Goal: Find specific page/section

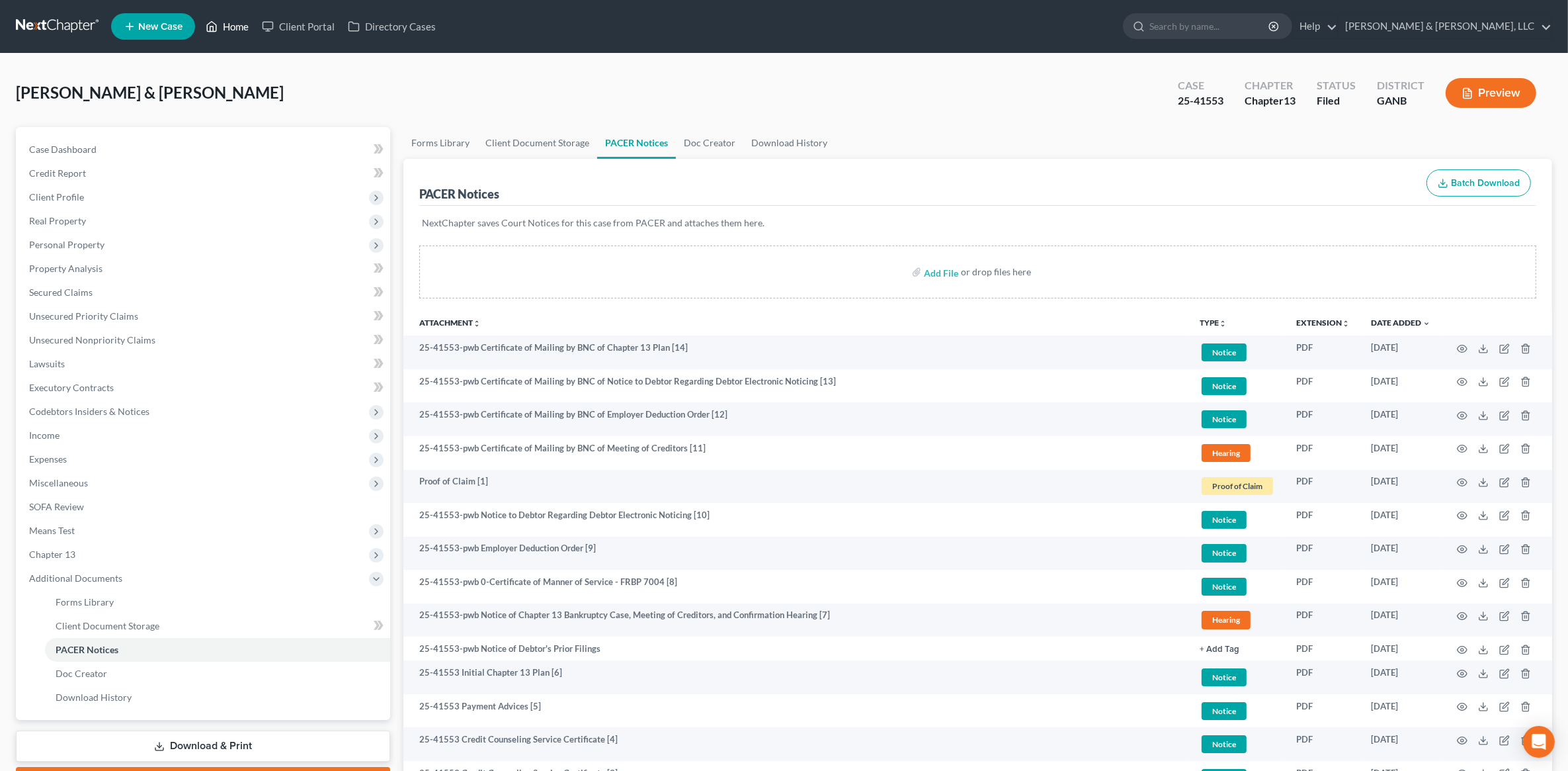
click at [244, 37] on link "Home" at bounding box center [227, 26] width 56 height 24
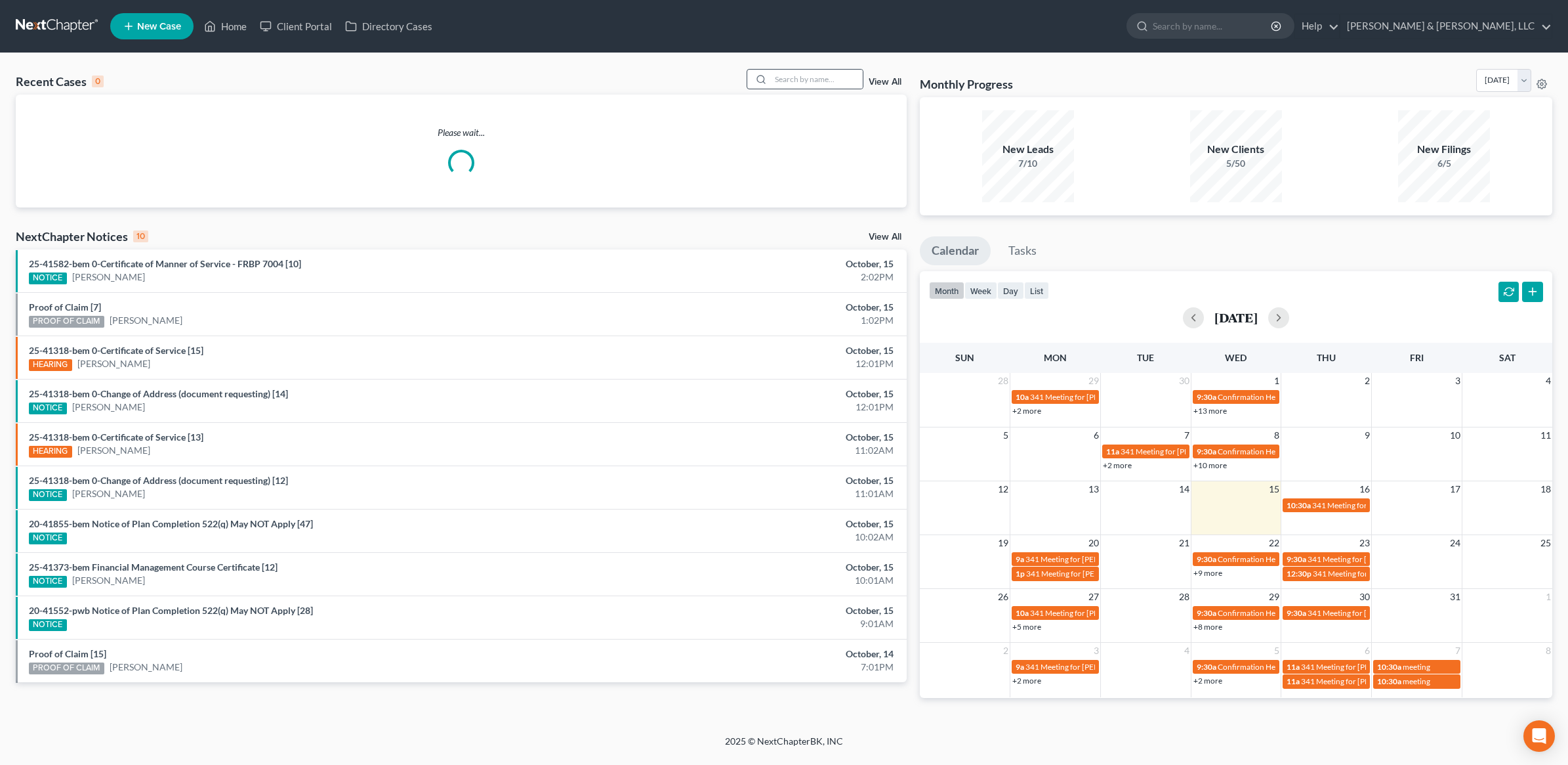
click at [844, 69] on div at bounding box center [804, 79] width 117 height 20
click at [845, 78] on input "search" at bounding box center [816, 79] width 92 height 19
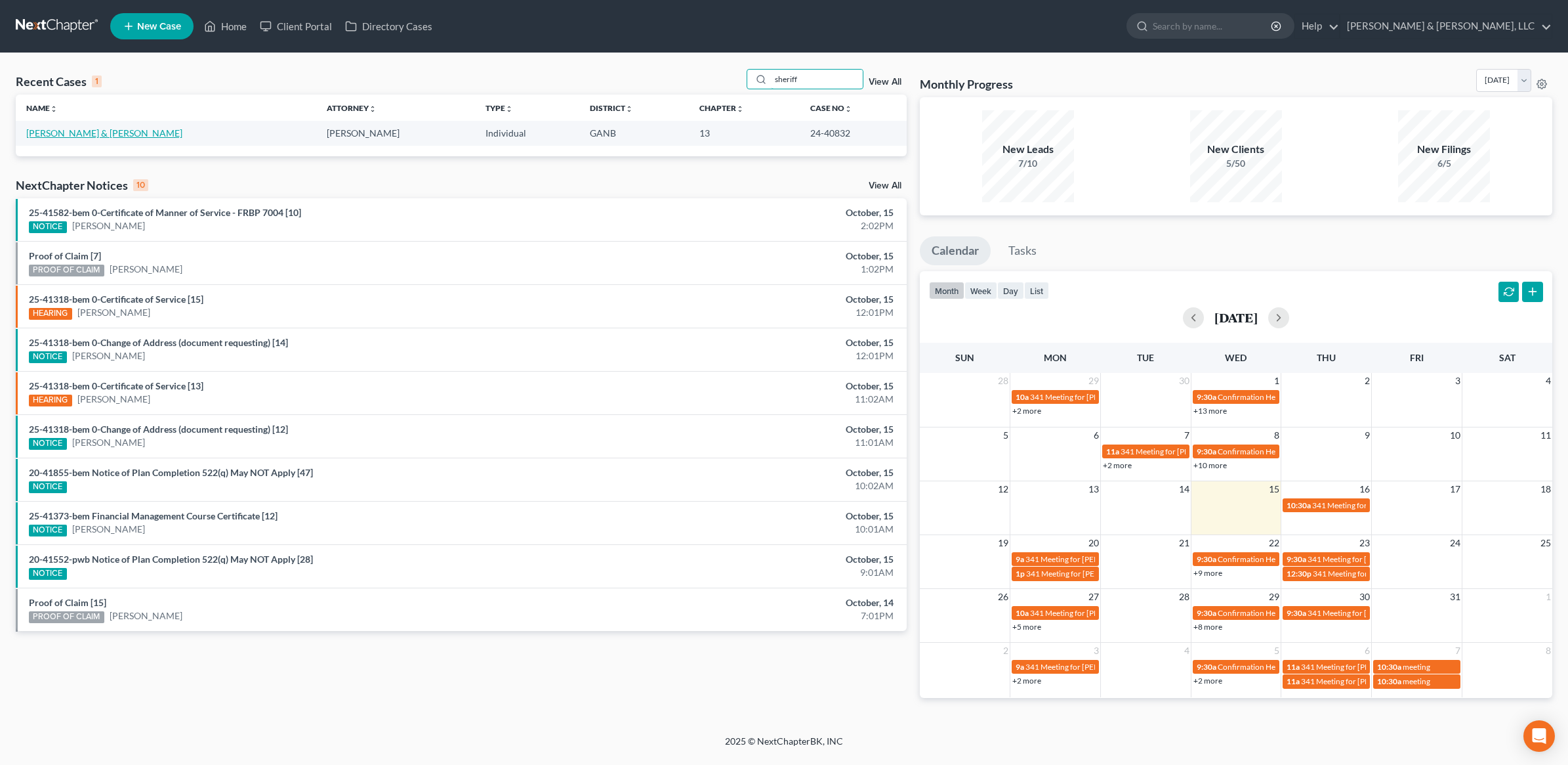
type input "sheriff"
click at [52, 131] on link "[PERSON_NAME] & [PERSON_NAME]" at bounding box center [104, 132] width 156 height 11
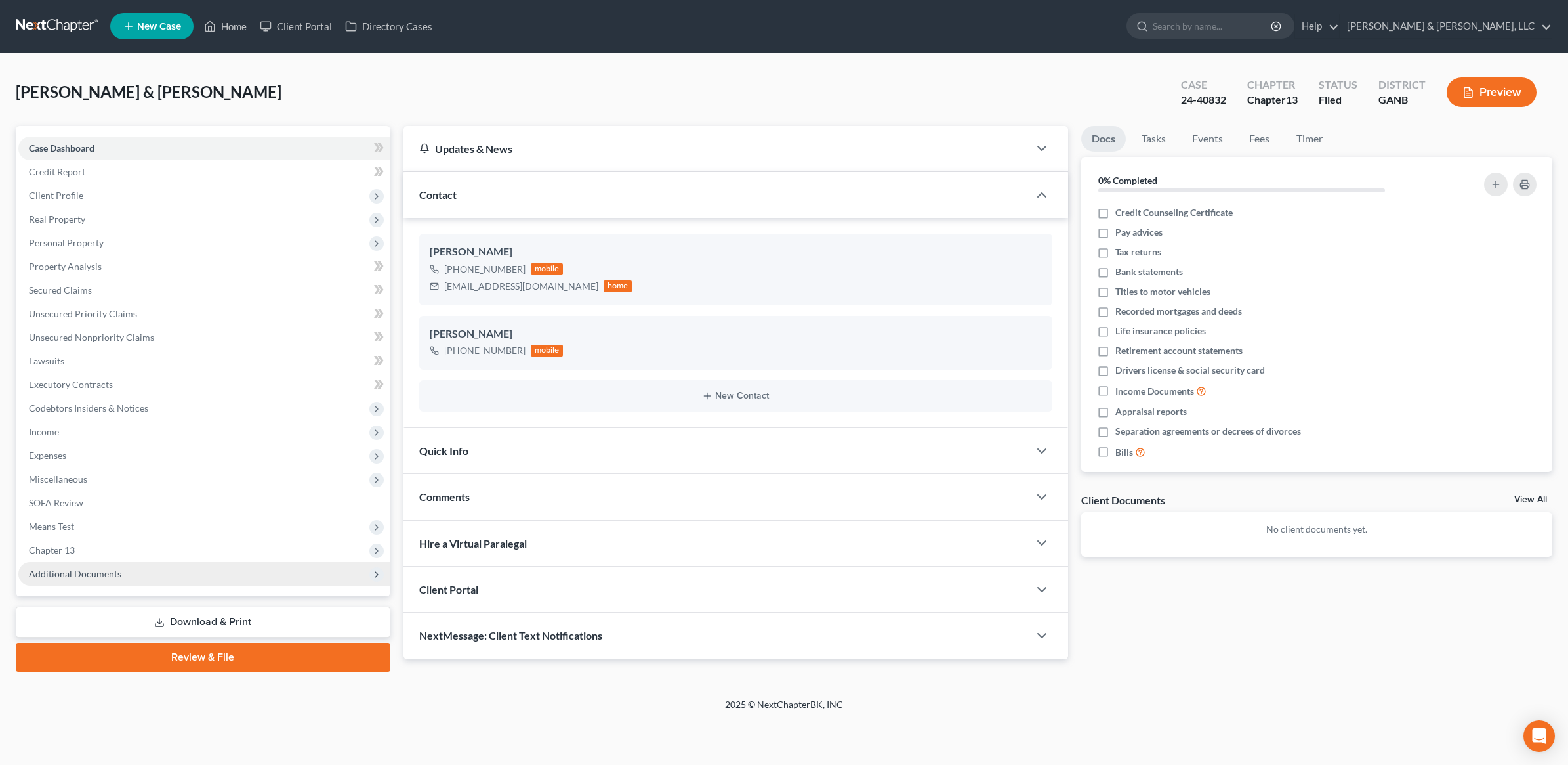
click at [114, 578] on span "Additional Documents" at bounding box center [205, 574] width 372 height 24
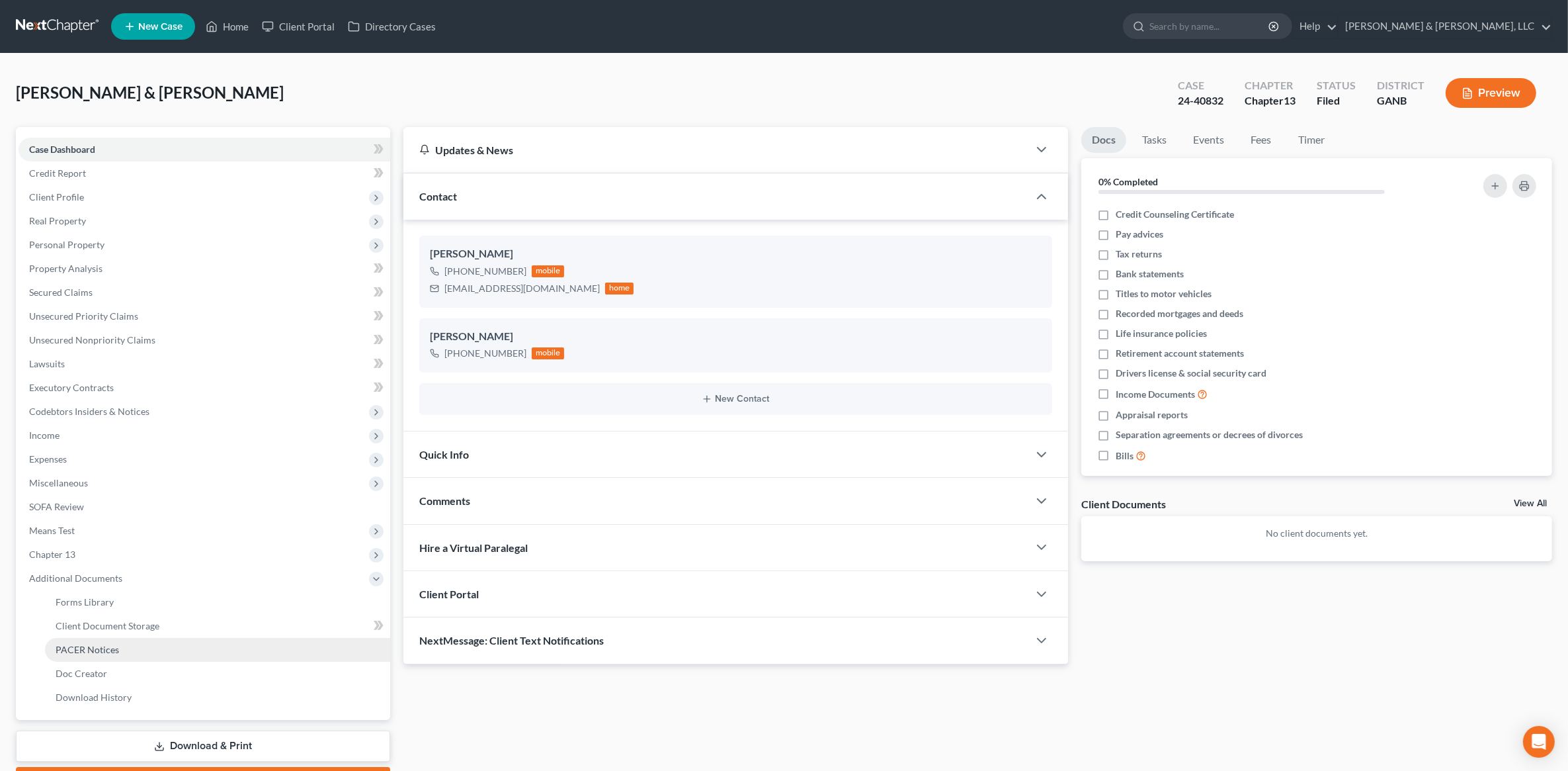
click at [122, 639] on link "PACER Notices" at bounding box center [217, 650] width 346 height 24
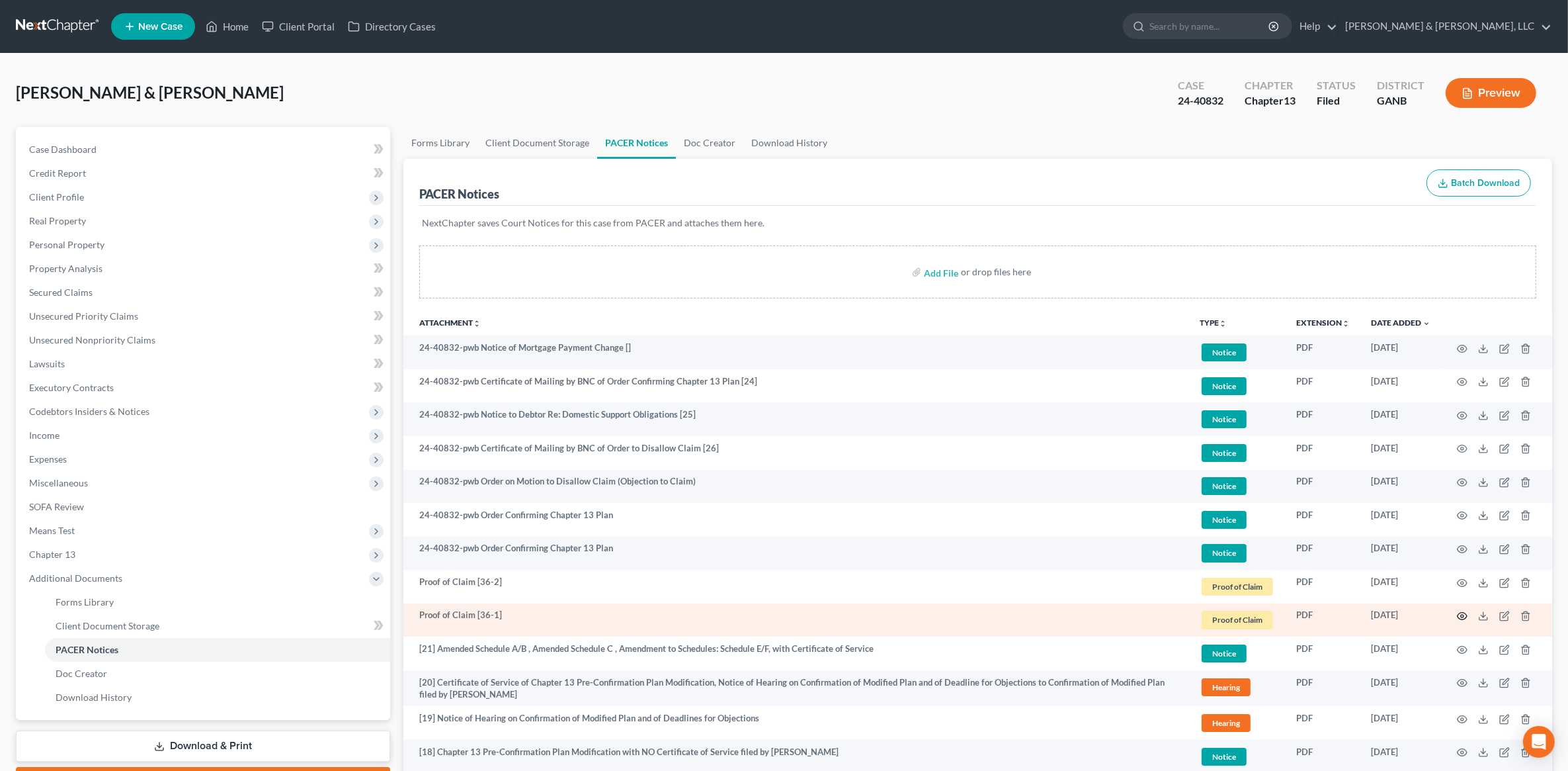
click at [1462, 618] on icon "button" at bounding box center [1463, 616] width 10 height 8
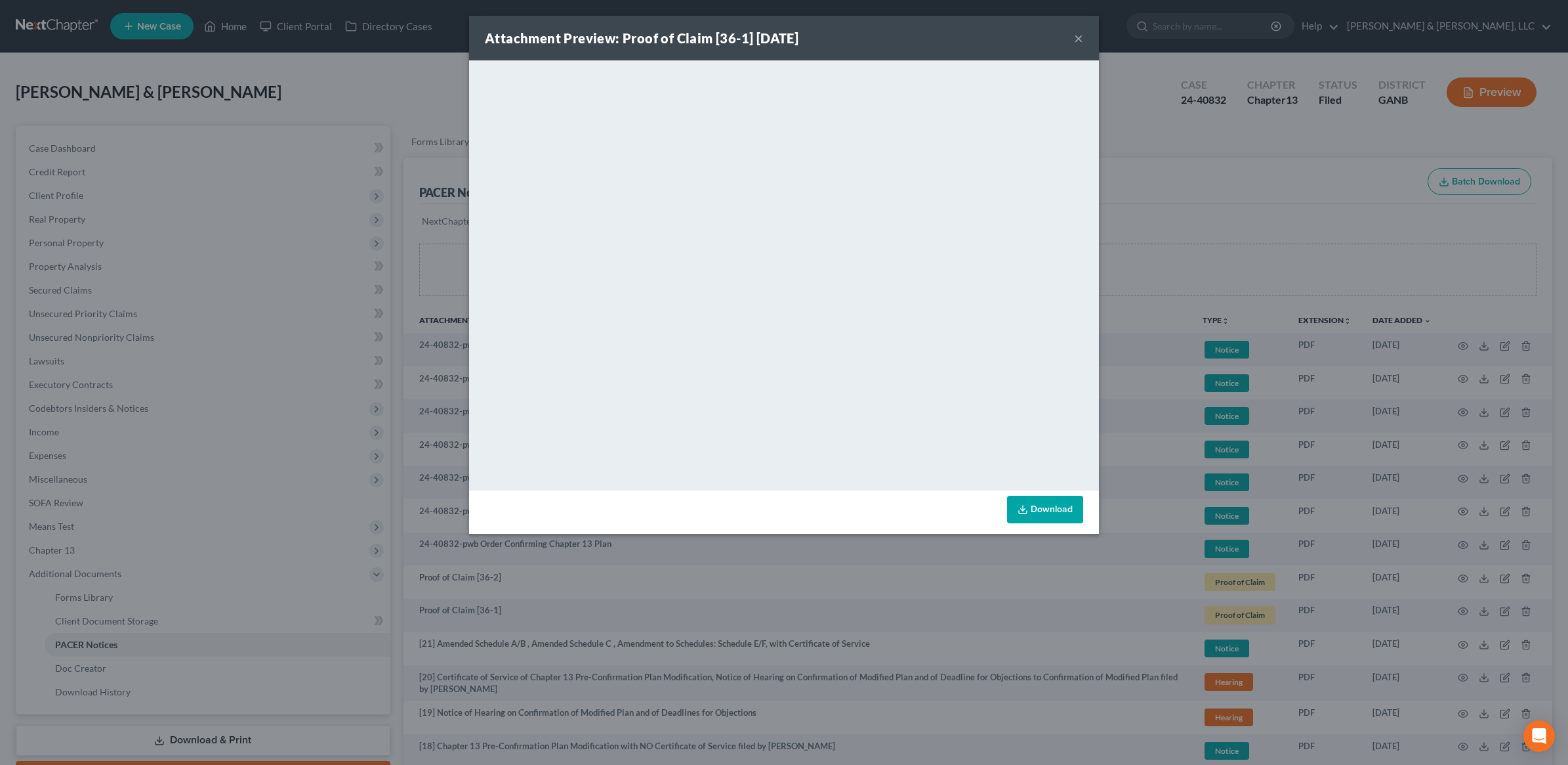
click at [1080, 43] on button "×" at bounding box center [1078, 38] width 9 height 16
